Goal: Transaction & Acquisition: Subscribe to service/newsletter

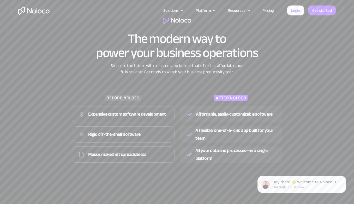
scroll to position [688, 0]
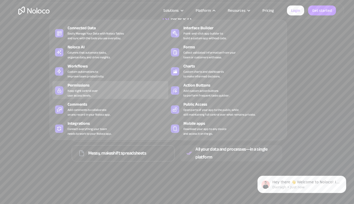
click at [90, 86] on div "Permissions" at bounding box center [119, 85] width 103 height 6
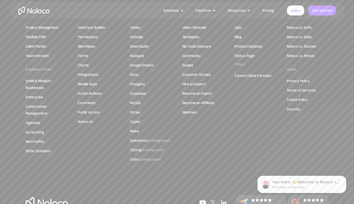
scroll to position [1846, 0]
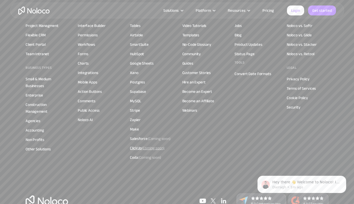
click at [139, 148] on div "ClickUp (Coming soon)" at bounding box center [147, 147] width 35 height 7
click at [268, 11] on link "Pricing" at bounding box center [268, 10] width 25 height 7
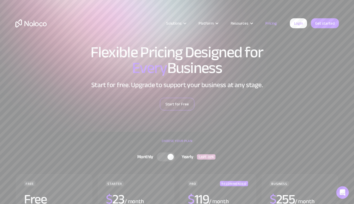
click at [177, 102] on link "Start for Free" at bounding box center [177, 104] width 34 height 13
